Goal: Transaction & Acquisition: Obtain resource

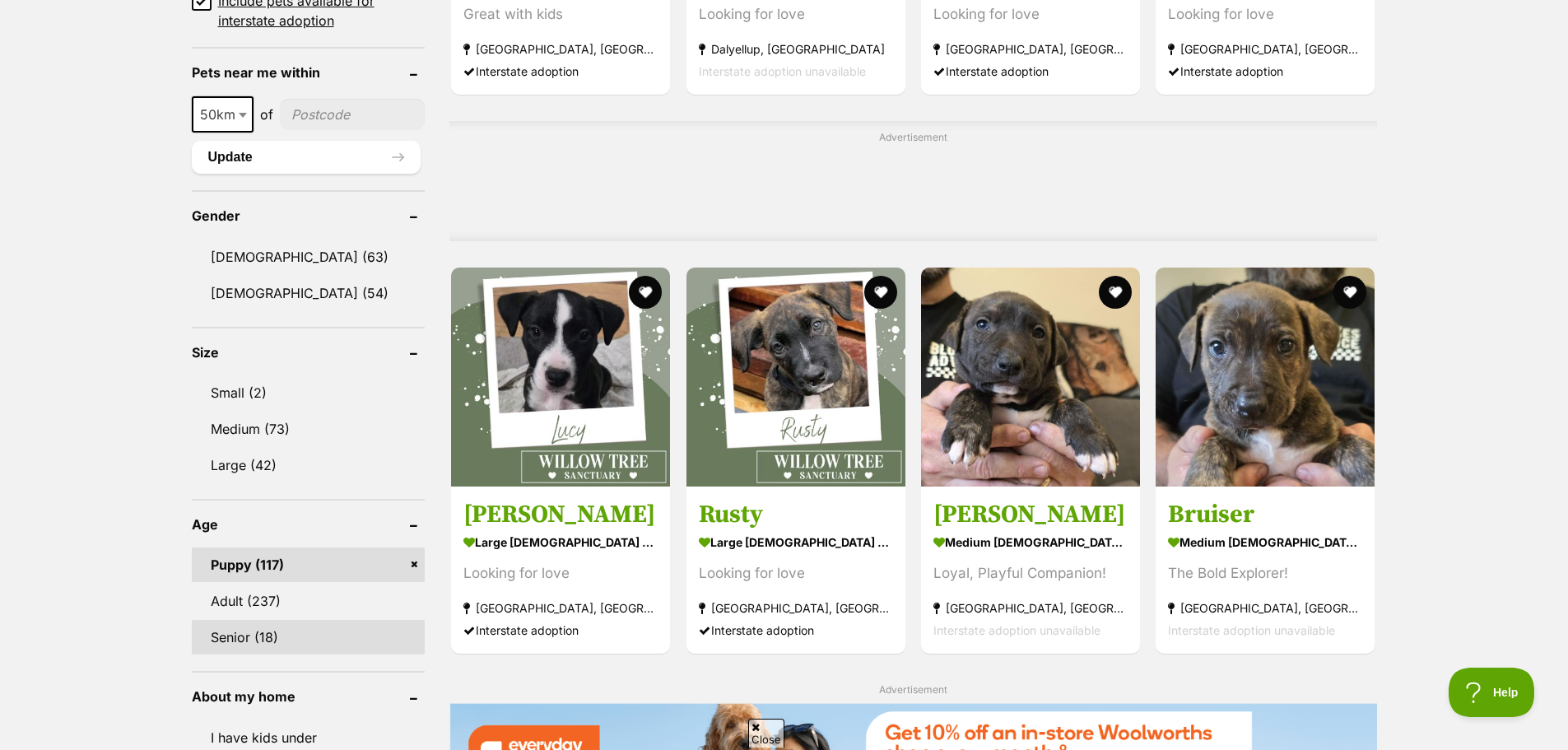
click at [238, 638] on link "Senior (18)" at bounding box center [308, 637] width 233 height 34
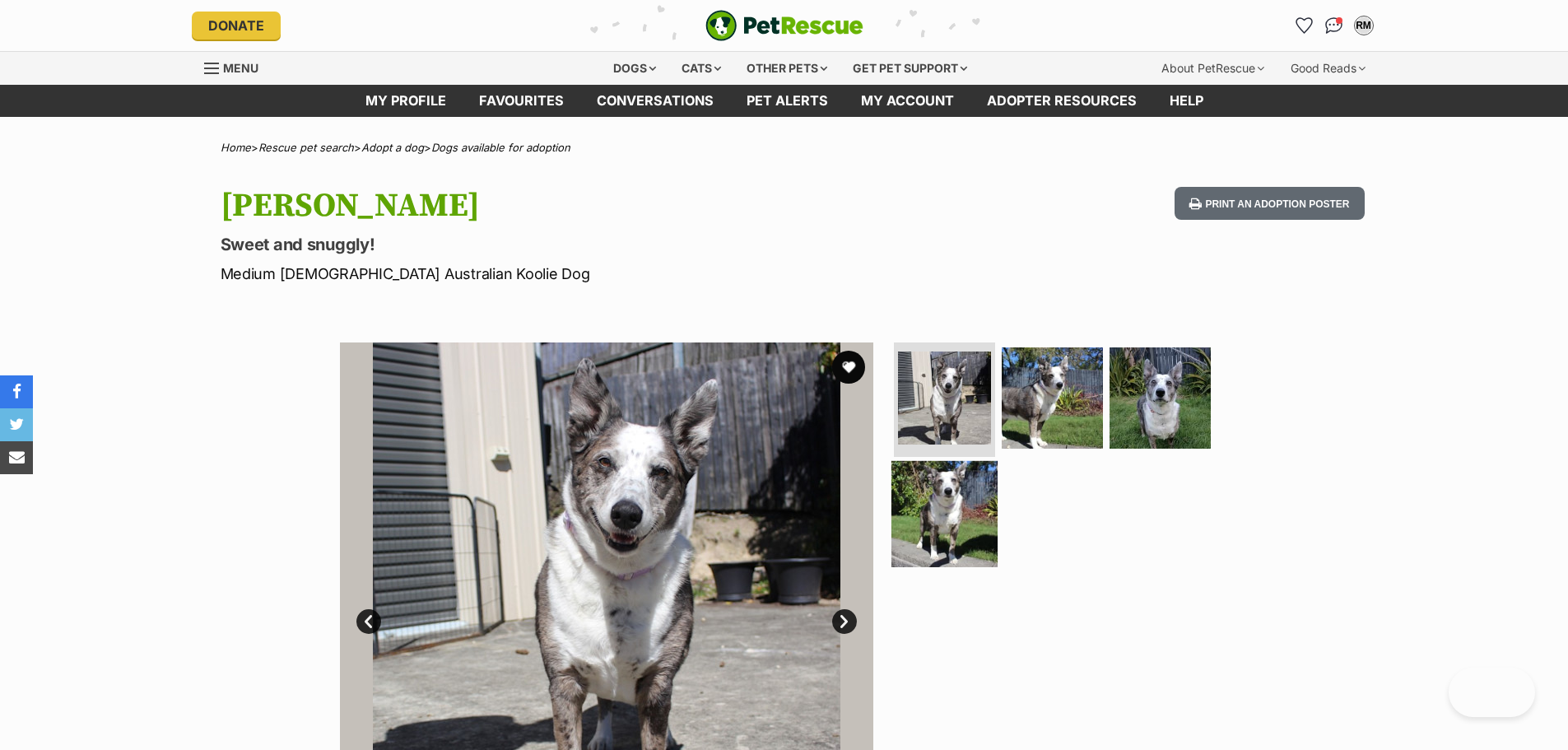
click at [965, 491] on img at bounding box center [944, 514] width 106 height 106
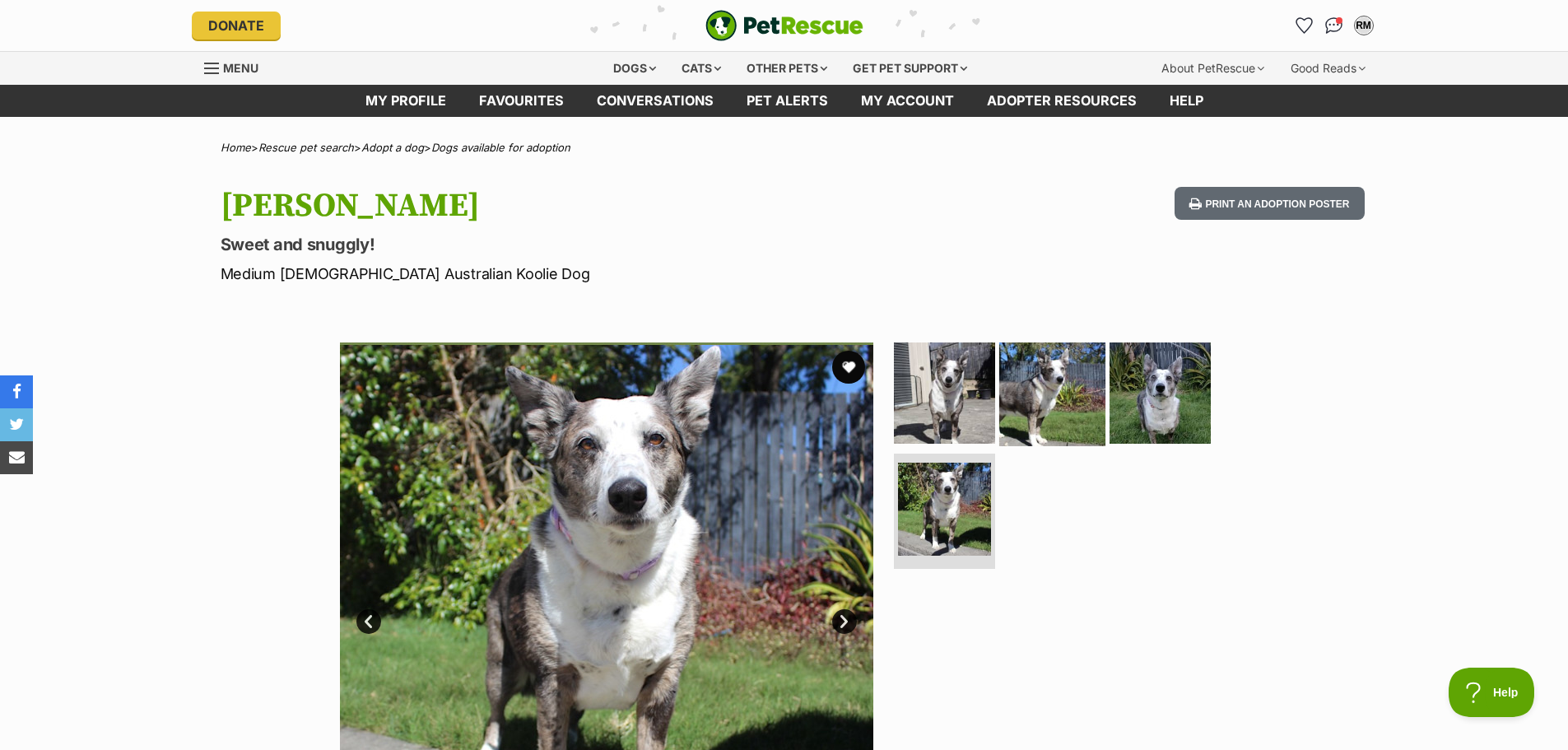
click at [1040, 393] on img at bounding box center [1052, 392] width 106 height 106
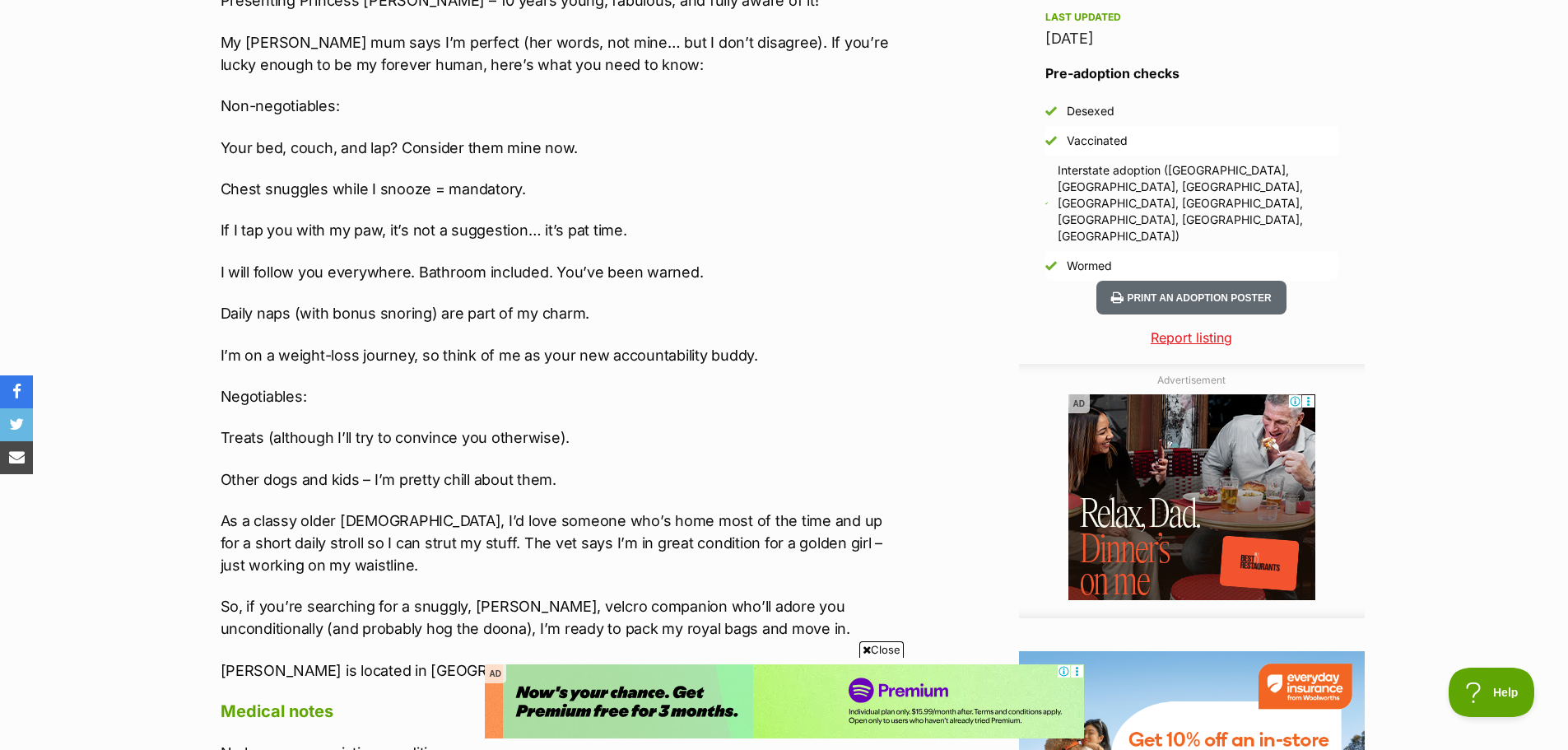
scroll to position [1564, 0]
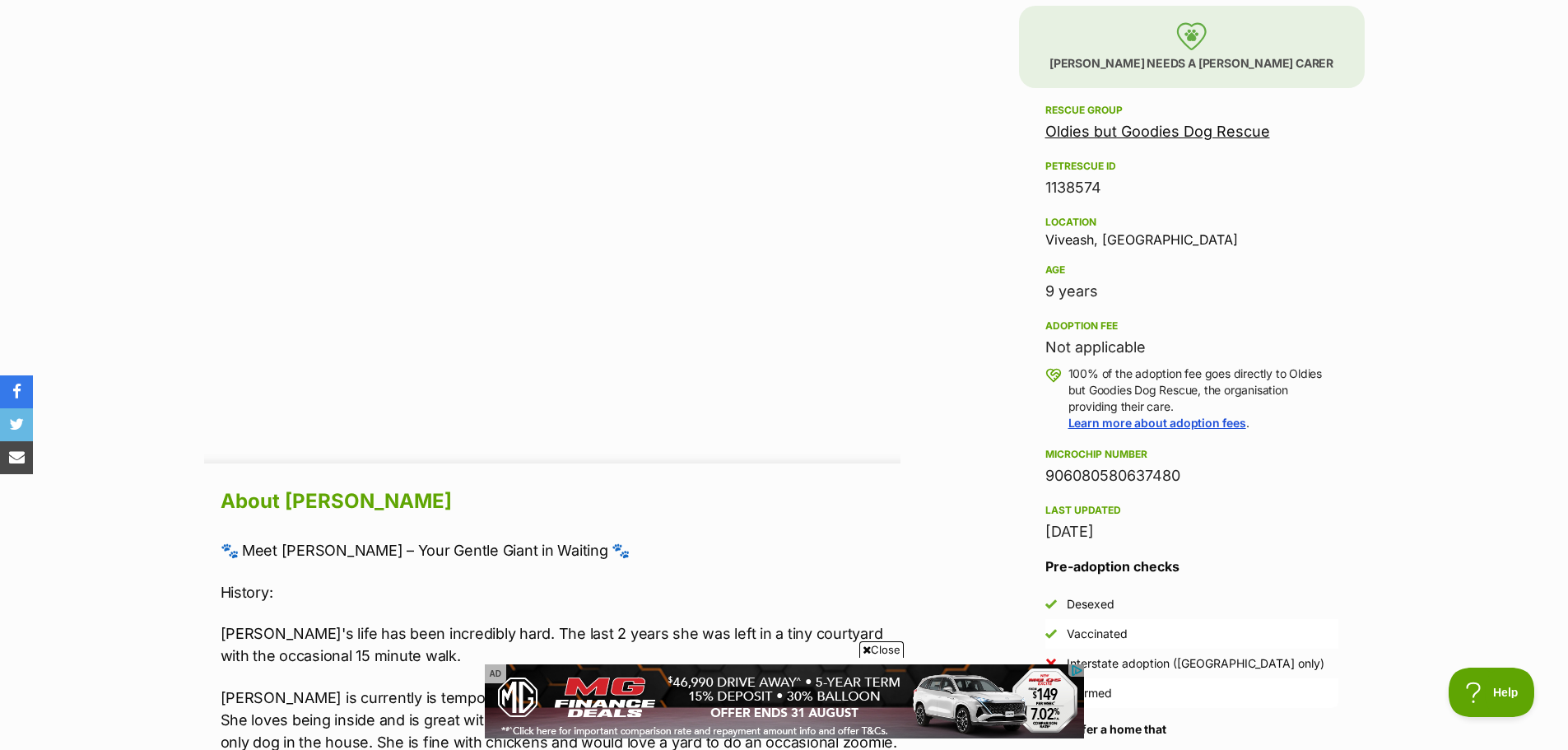
scroll to position [984, 0]
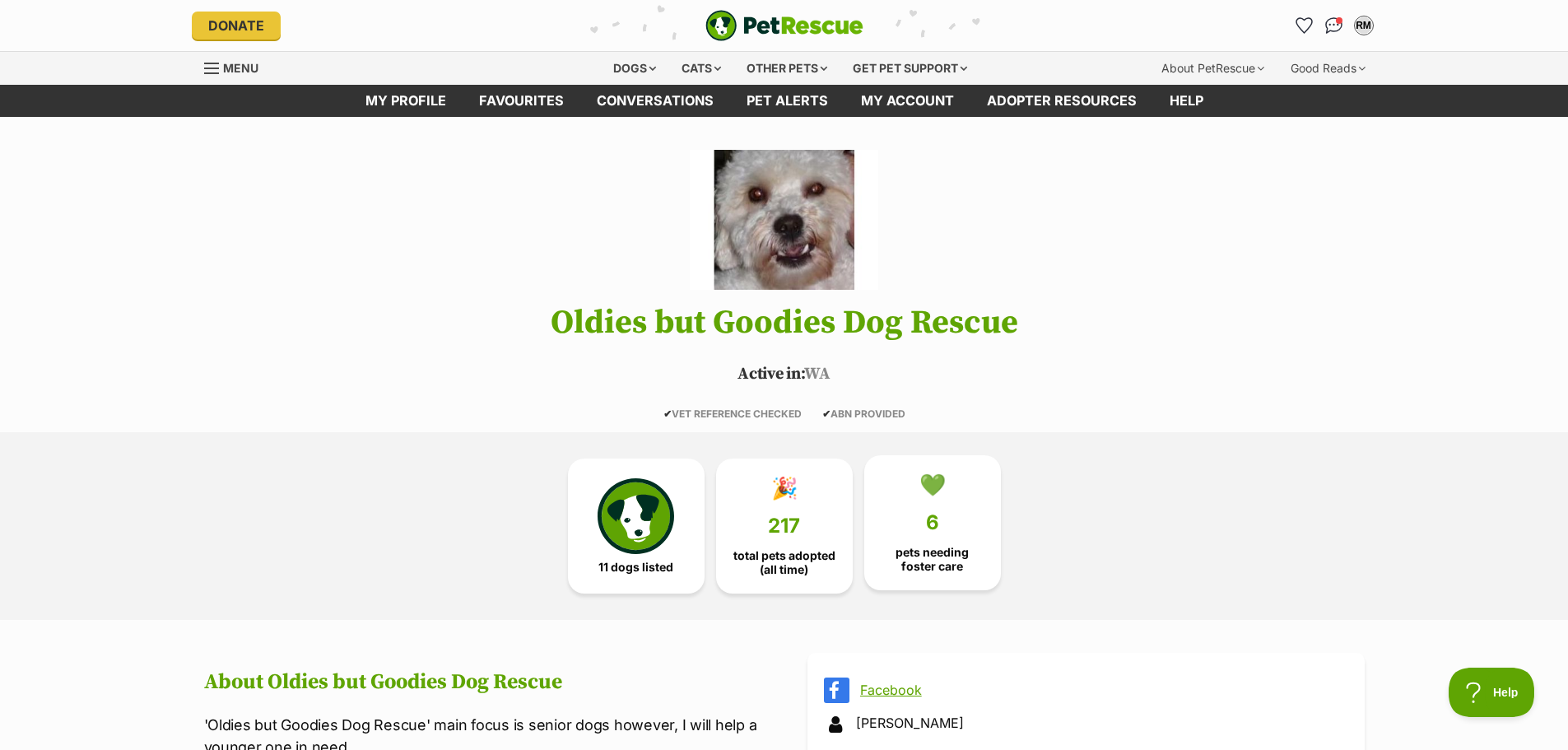
click at [948, 517] on link "💚 6 pets needing foster care" at bounding box center [933, 522] width 137 height 135
